Goal: Transaction & Acquisition: Purchase product/service

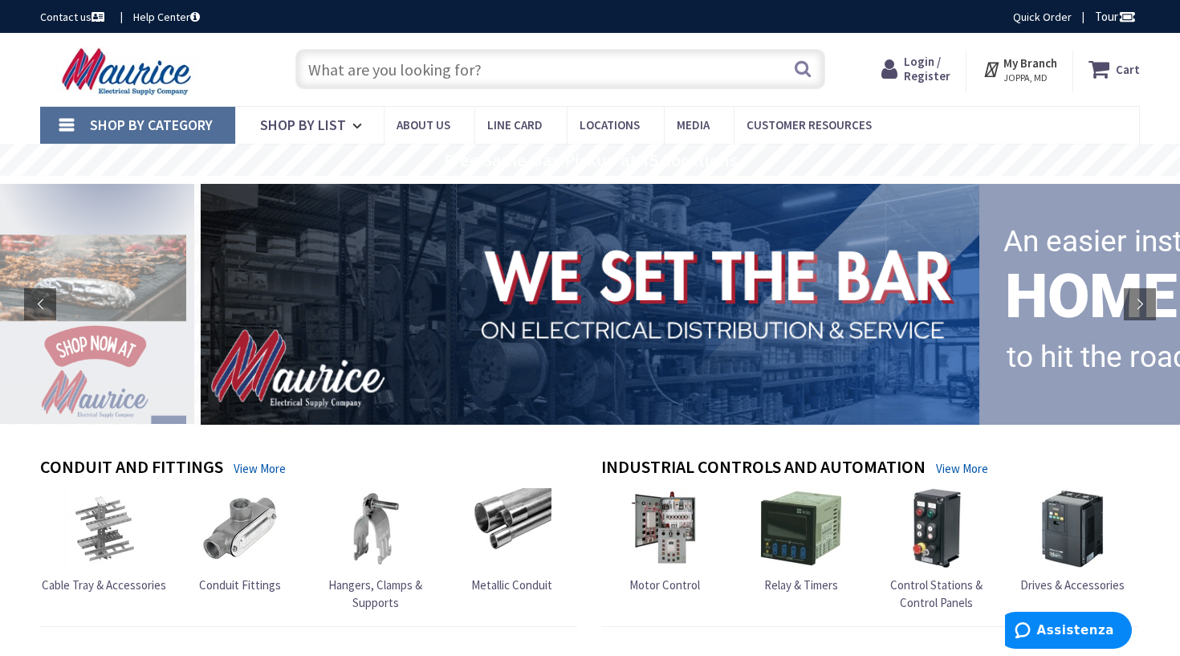
click at [414, 68] on input "text" at bounding box center [560, 69] width 530 height 40
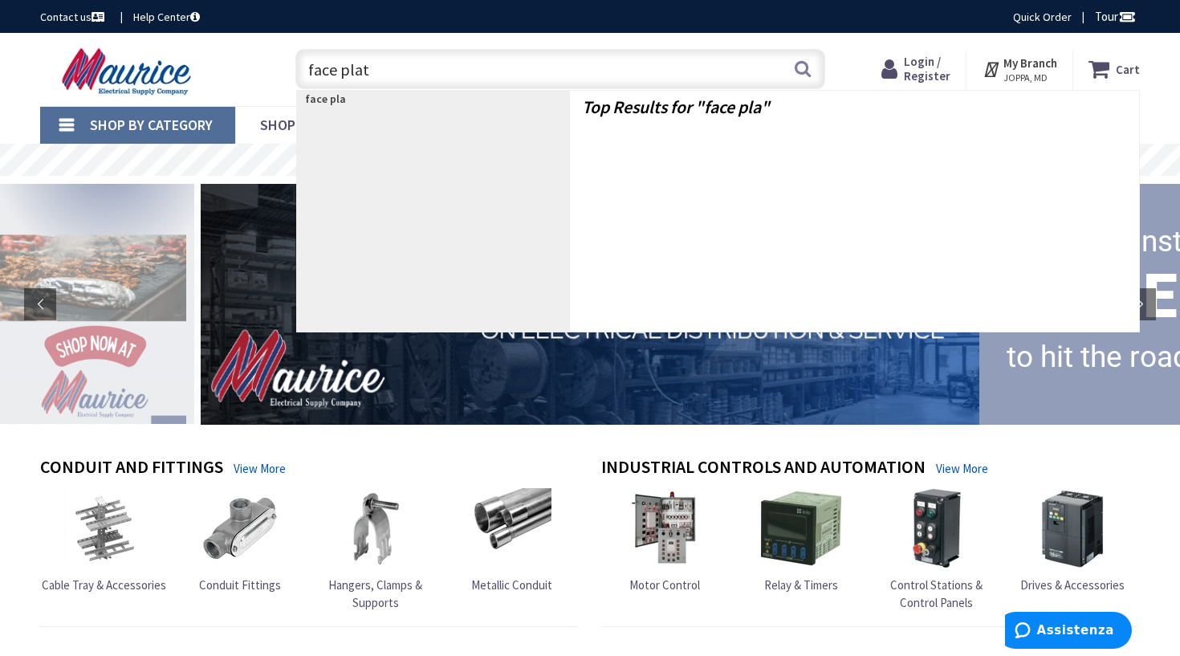
type input "face plate"
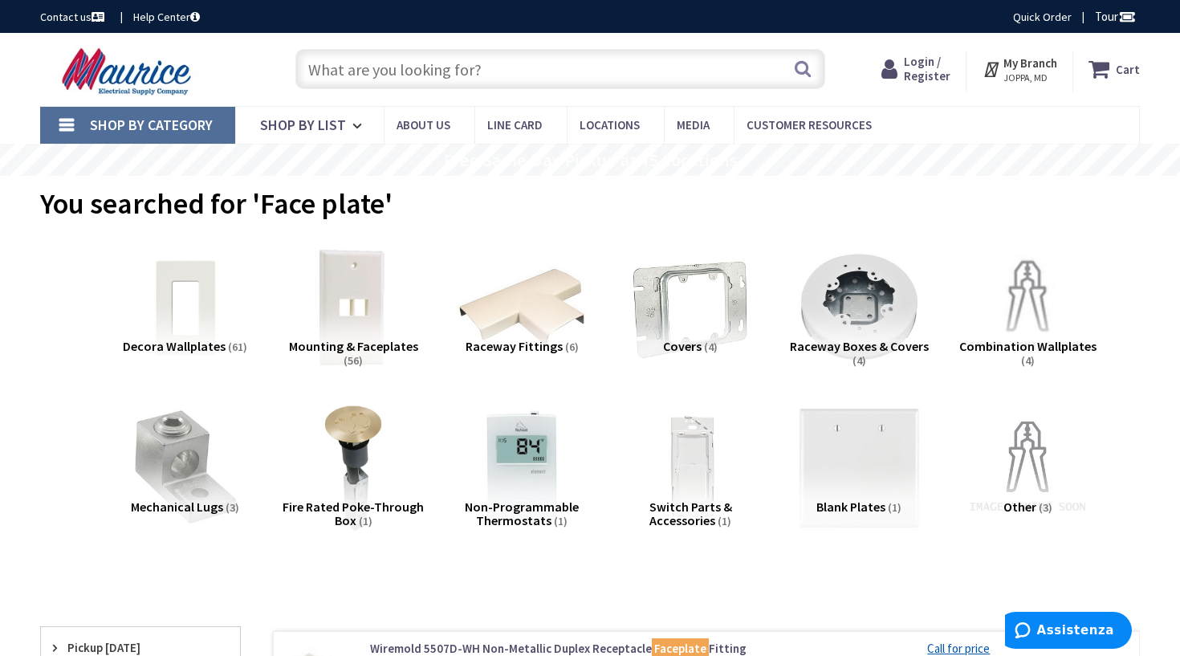
click at [336, 344] on span "Mounting & Faceplates" at bounding box center [353, 346] width 129 height 16
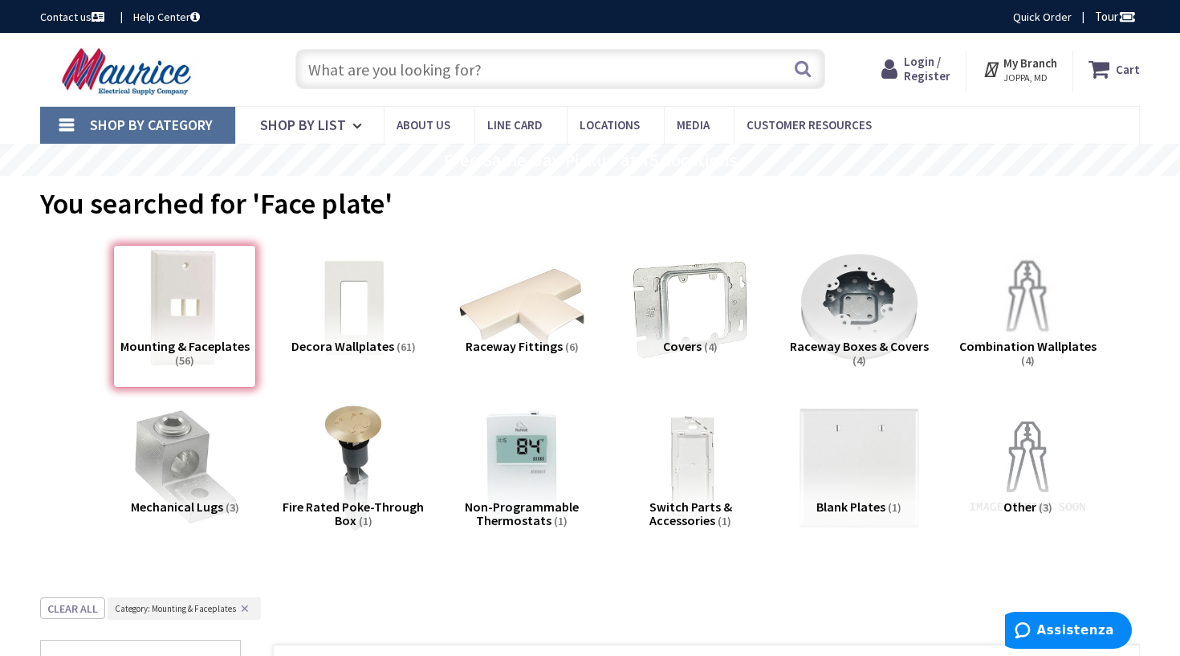
click at [389, 67] on input "text" at bounding box center [560, 69] width 530 height 40
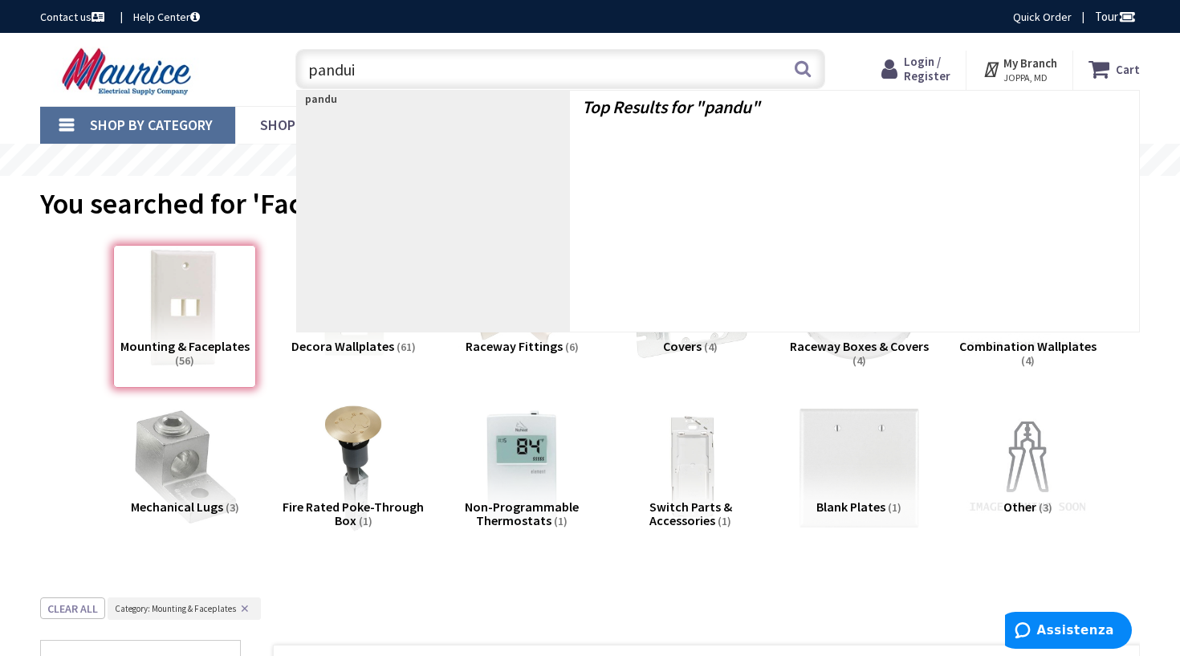
type input "panduit"
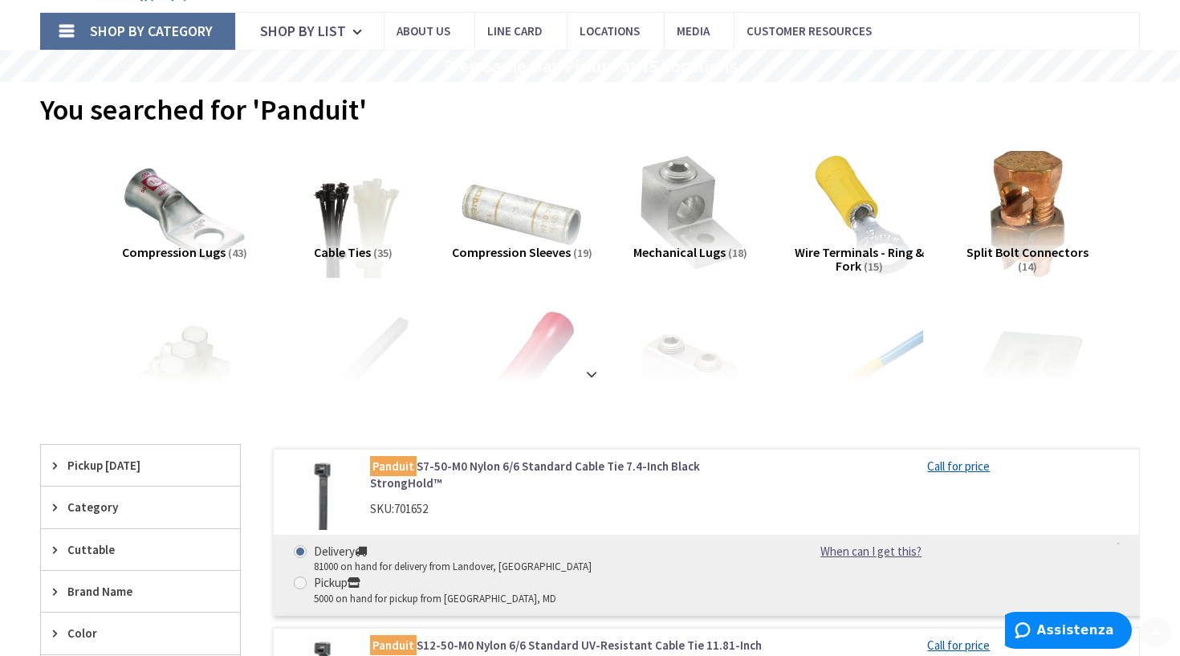
scroll to position [103, 0]
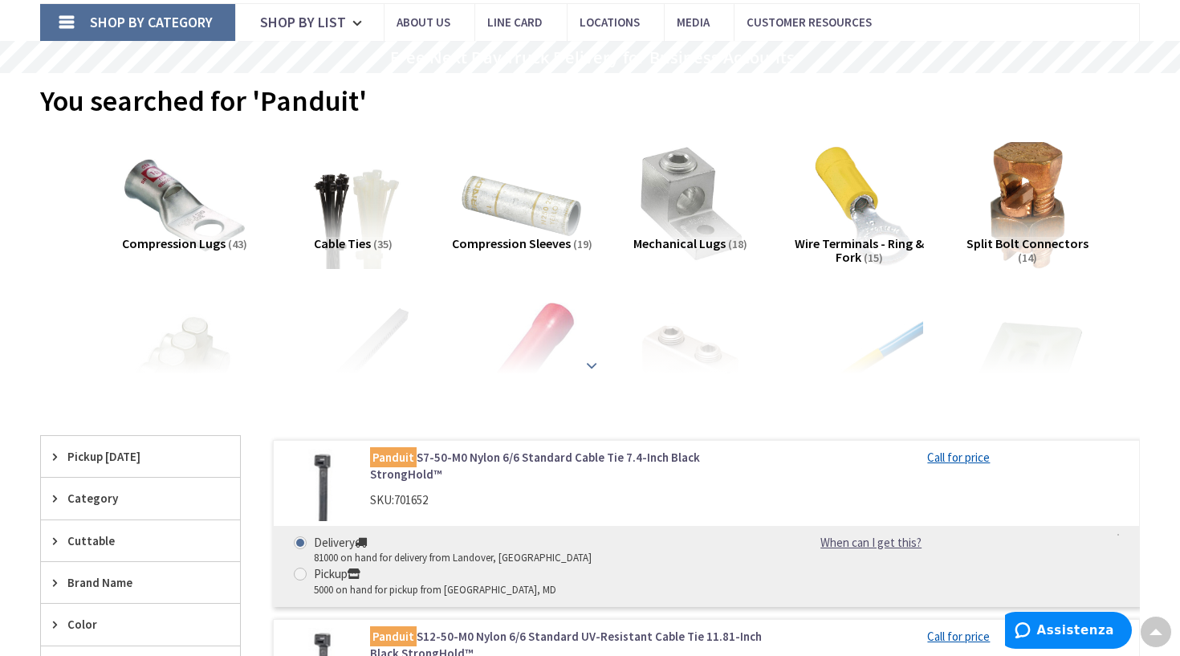
click at [590, 364] on strong at bounding box center [591, 360] width 19 height 18
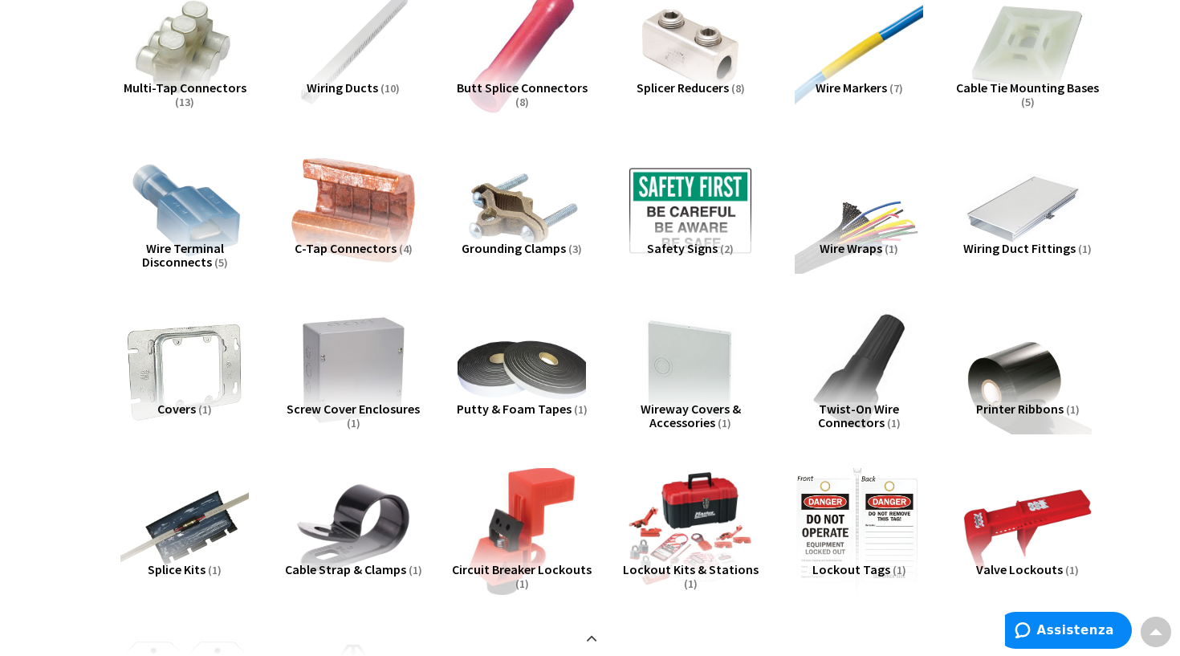
scroll to position [418, 0]
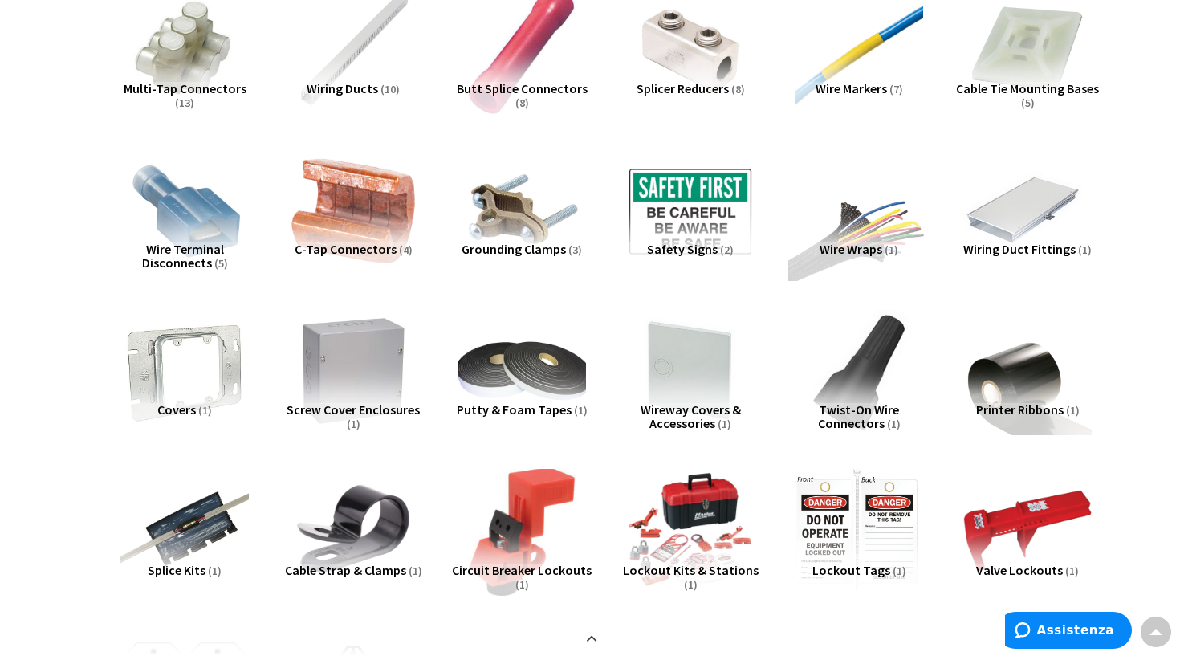
click at [841, 234] on img at bounding box center [858, 210] width 141 height 141
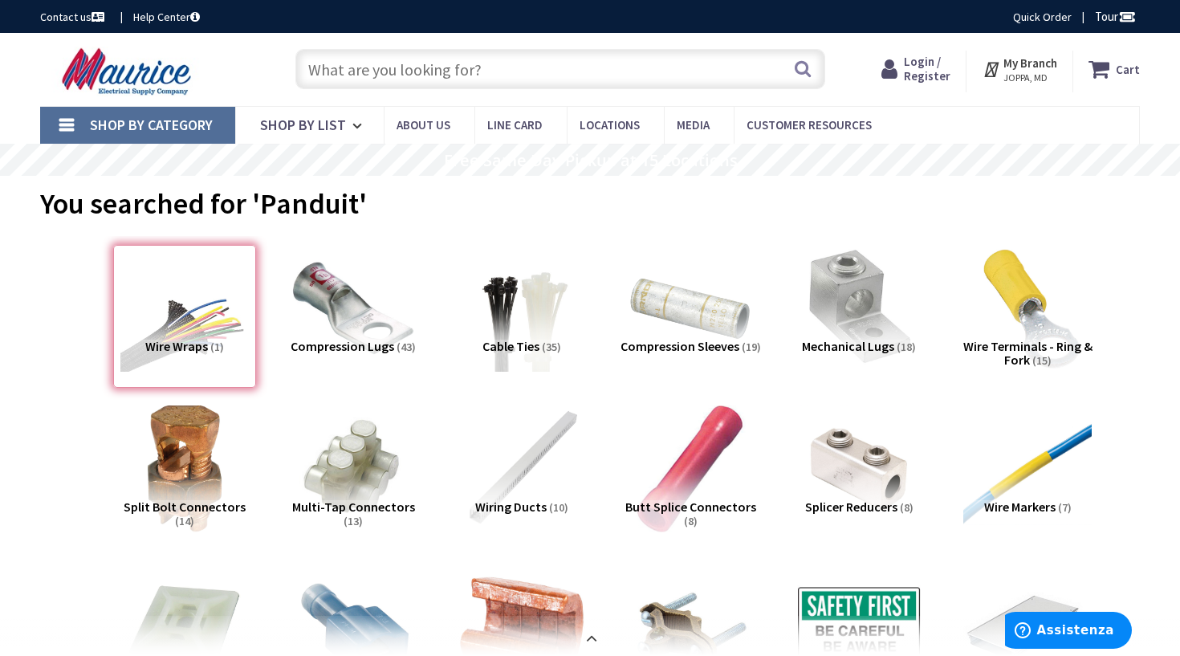
scroll to position [0, 0]
